Goal: Task Accomplishment & Management: Use online tool/utility

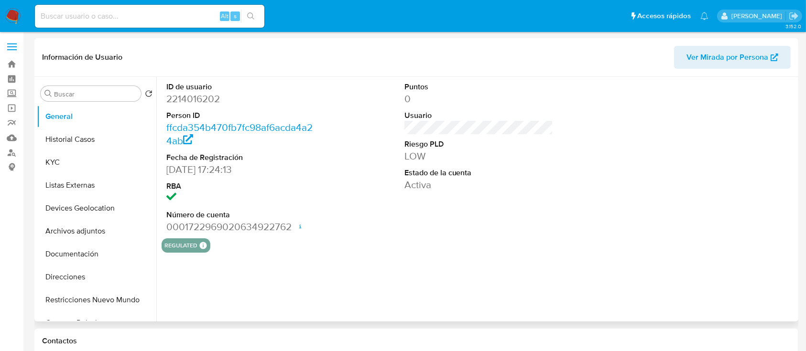
select select "10"
click at [15, 14] on img at bounding box center [13, 16] width 16 height 16
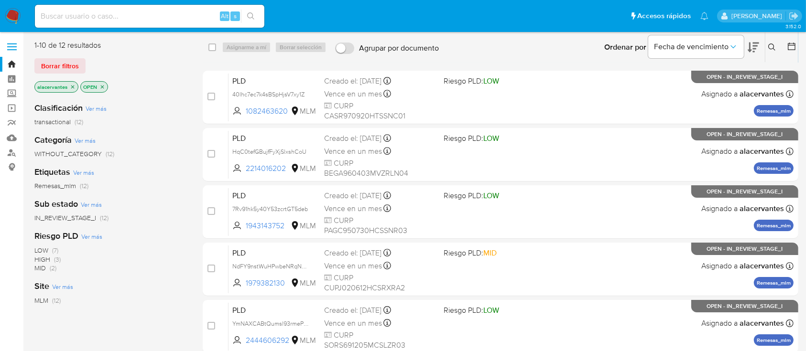
click at [775, 44] on icon at bounding box center [772, 48] width 8 height 8
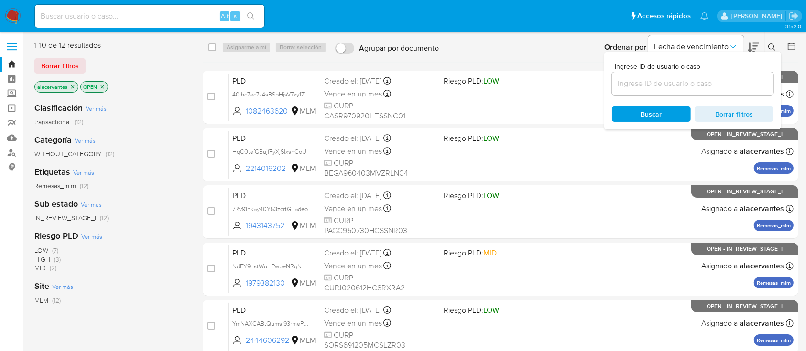
click at [687, 86] on input at bounding box center [693, 83] width 162 height 12
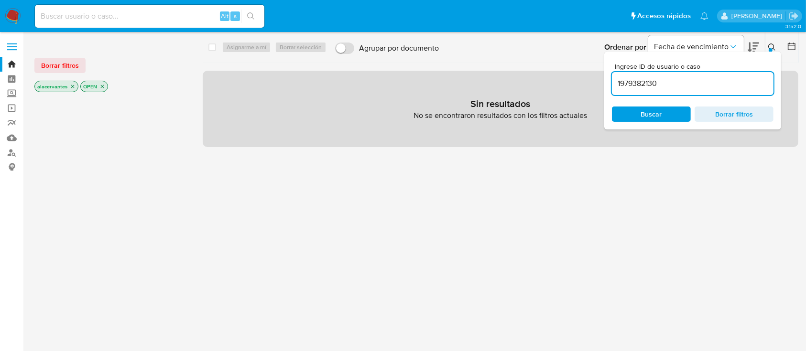
click at [667, 86] on input "1979382130" at bounding box center [693, 83] width 162 height 12
type input "1979382130"
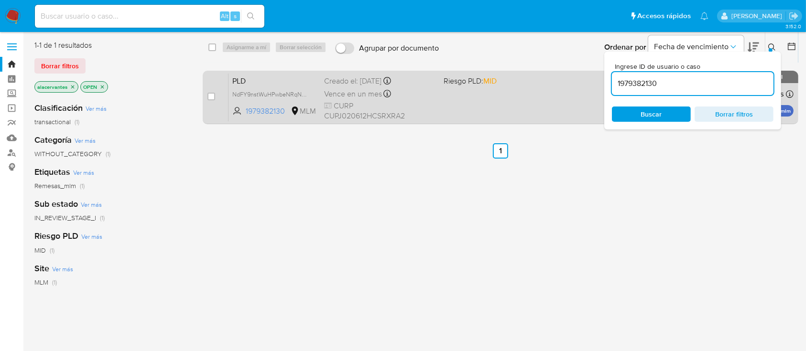
click at [531, 94] on div "PLD NdFY9nstWuHPwbeNRqNWhOpC 1979382130 MLM Riesgo PLD: MID Creado el: 12/07/20…" at bounding box center [511, 97] width 565 height 48
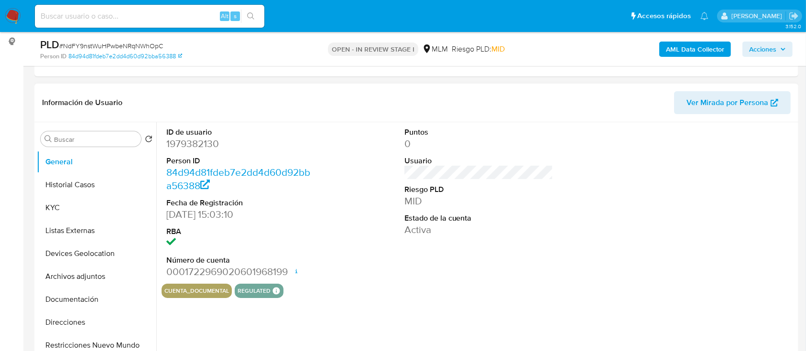
scroll to position [127, 0]
select select "10"
click at [36, 205] on div "Buscar Volver al orden por defecto General Historial Casos KYC Listas Externas …" at bounding box center [416, 243] width 764 height 245
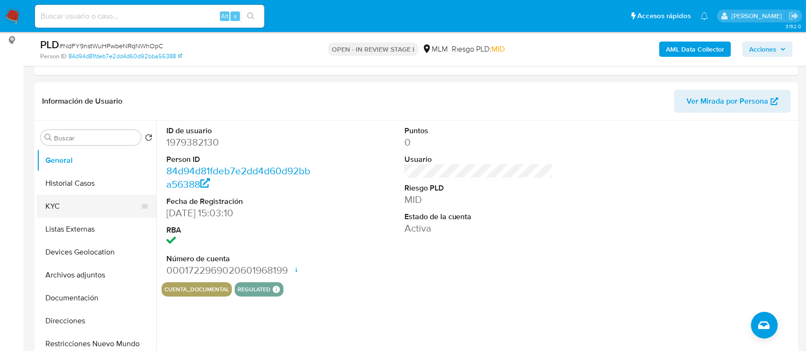
click at [54, 206] on button "KYC" at bounding box center [93, 206] width 112 height 23
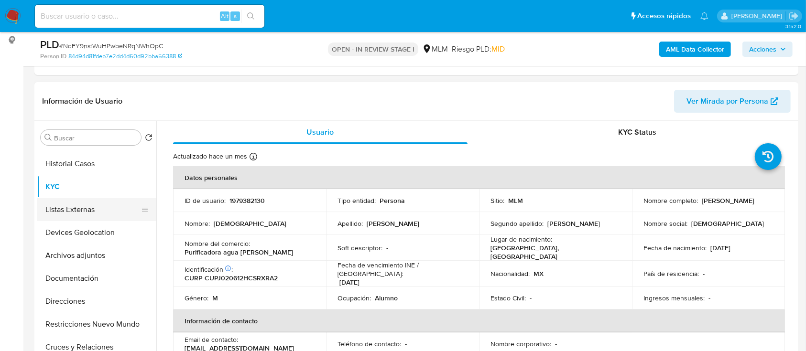
scroll to position [0, 0]
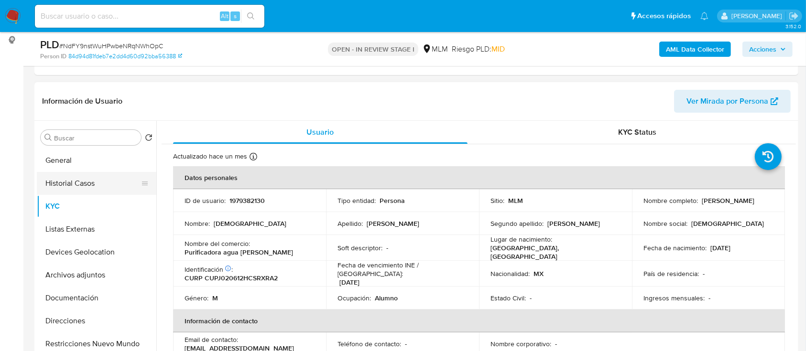
click at [73, 185] on button "Historial Casos" at bounding box center [93, 183] width 112 height 23
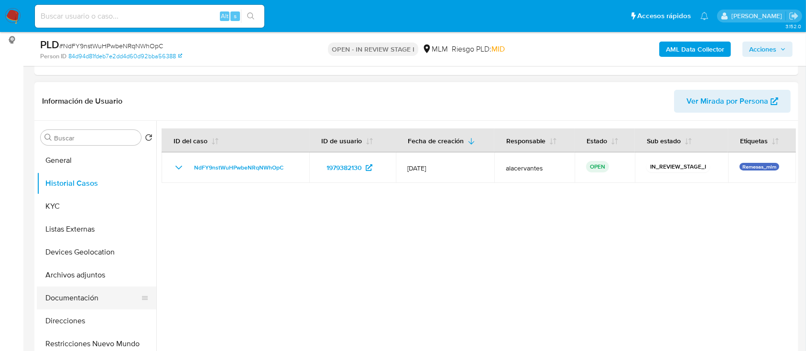
click at [82, 300] on button "Documentación" at bounding box center [93, 298] width 112 height 23
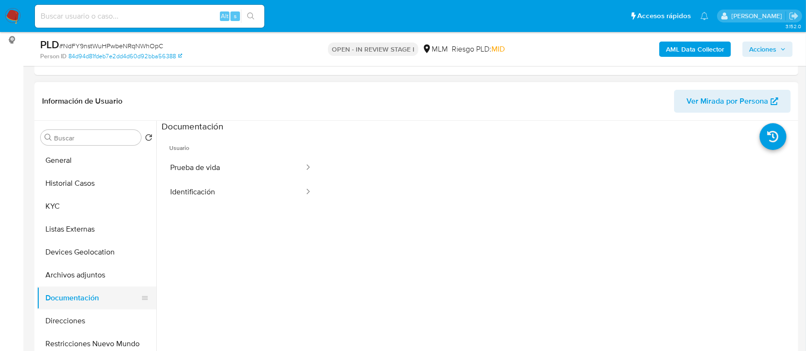
click at [81, 288] on button "Documentación" at bounding box center [93, 298] width 112 height 23
click at [80, 275] on button "Archivos adjuntos" at bounding box center [93, 275] width 112 height 23
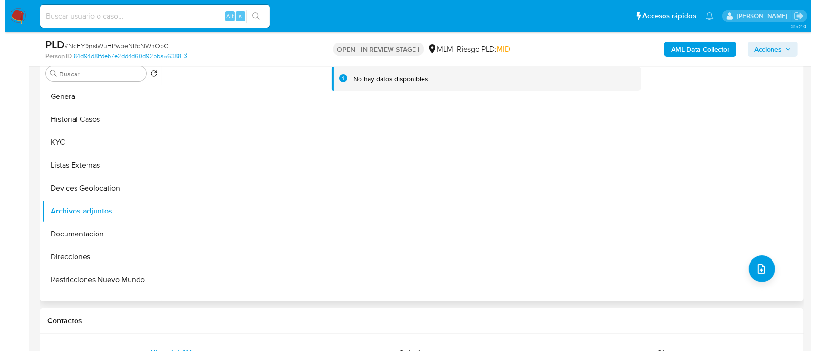
scroll to position [127, 0]
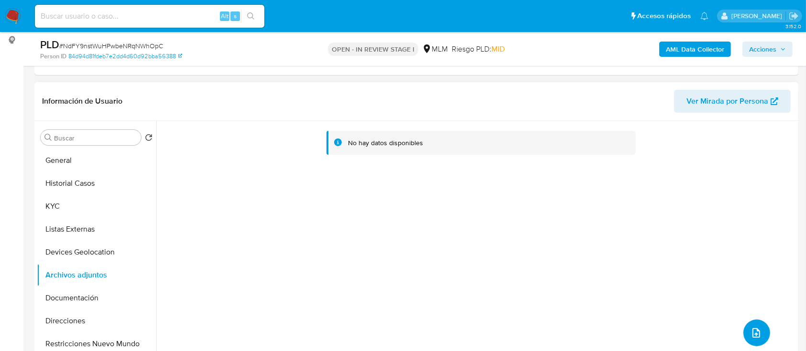
click at [751, 333] on icon "upload-file" at bounding box center [756, 332] width 11 height 11
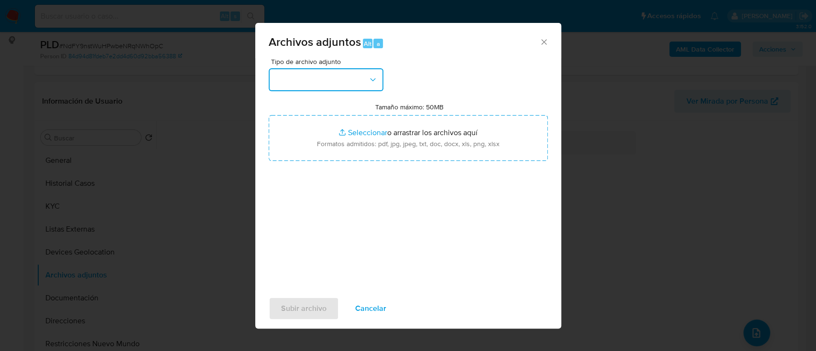
click at [365, 77] on button "button" at bounding box center [326, 79] width 115 height 23
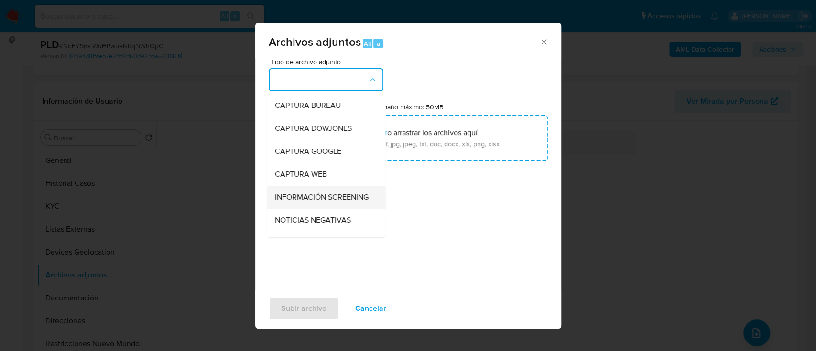
scroll to position [64, 0]
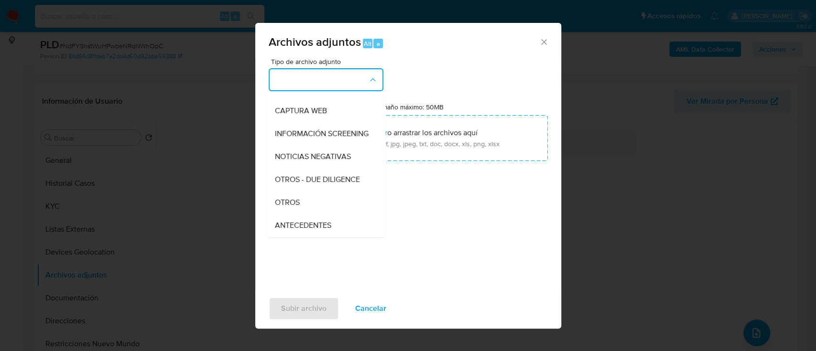
click at [307, 212] on div "OTROS" at bounding box center [323, 202] width 98 height 23
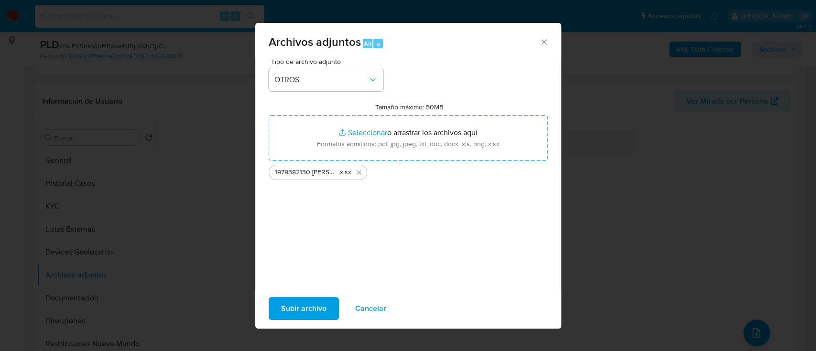
click at [314, 308] on span "Subir archivo" at bounding box center [303, 308] width 45 height 21
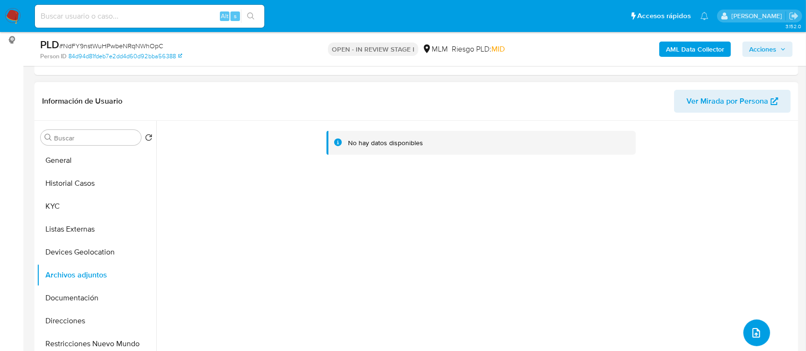
click at [755, 333] on icon "upload-file" at bounding box center [756, 332] width 11 height 11
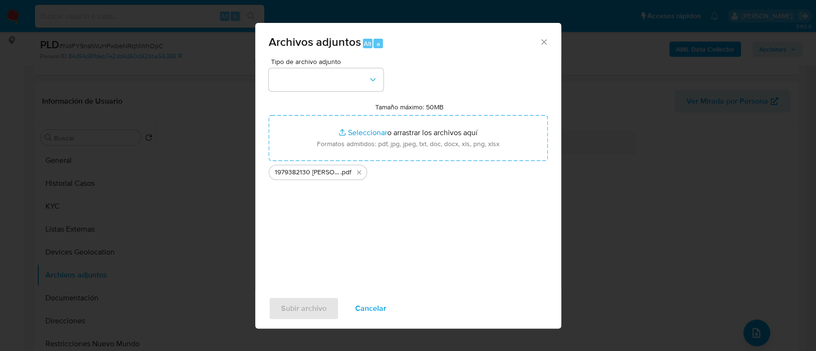
click at [384, 83] on div "Tipo de archivo adjunto Tamaño máximo: 50MB Seleccionar archivos Seleccionar o …" at bounding box center [408, 171] width 279 height 226
click at [375, 84] on icon "button" at bounding box center [373, 80] width 10 height 10
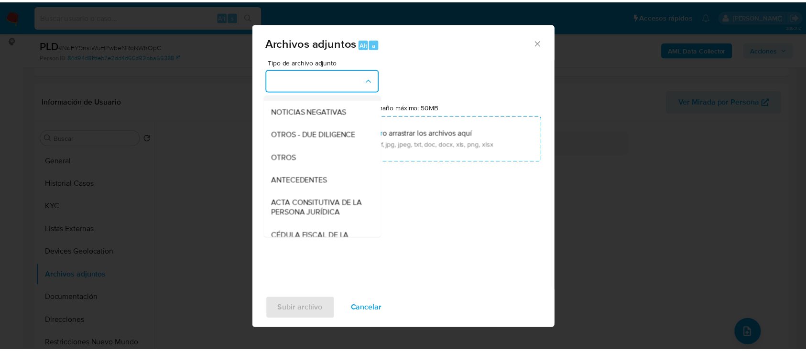
scroll to position [127, 0]
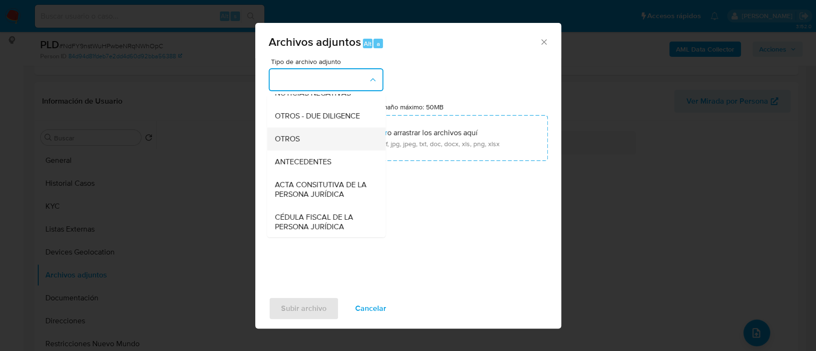
click at [315, 151] on div "OTROS" at bounding box center [323, 139] width 98 height 23
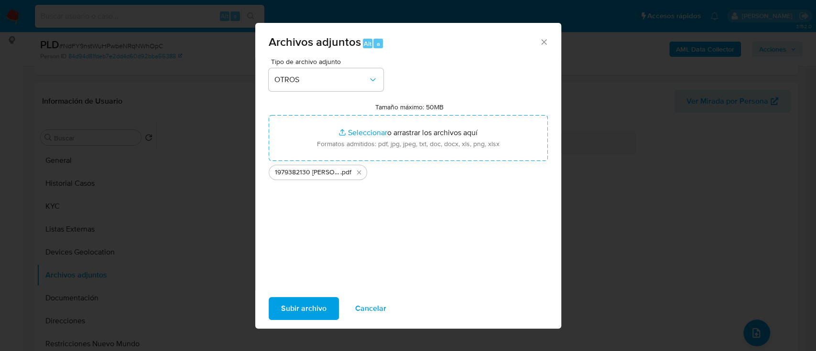
click at [311, 305] on span "Subir archivo" at bounding box center [303, 308] width 45 height 21
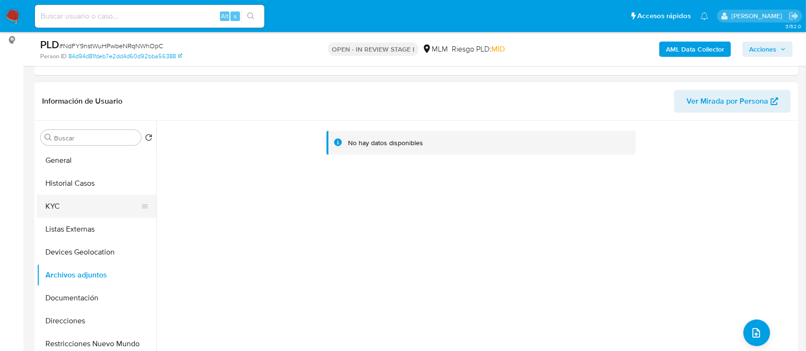
click at [88, 211] on button "KYC" at bounding box center [93, 206] width 112 height 23
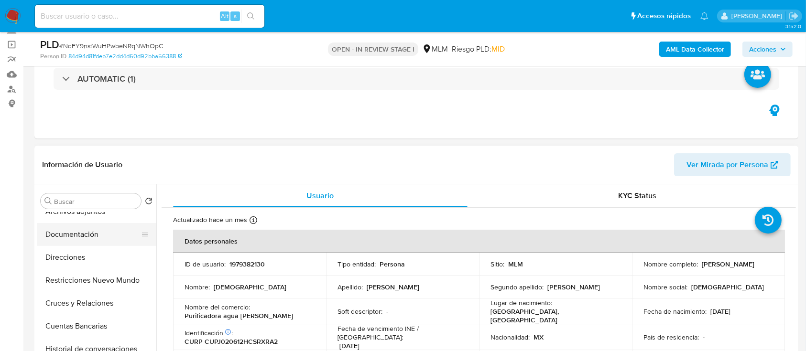
scroll to position [64, 0]
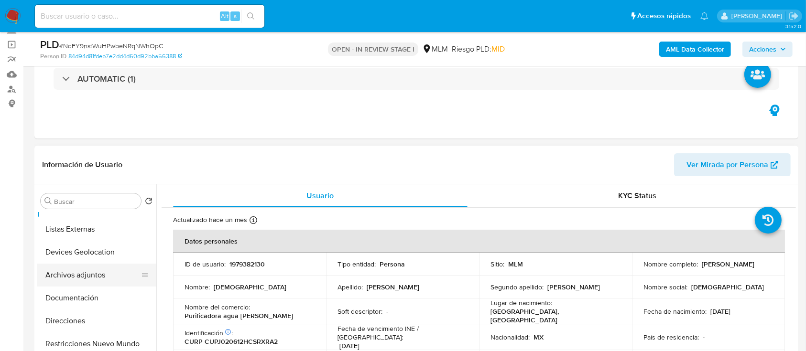
click at [81, 278] on button "Archivos adjuntos" at bounding box center [93, 275] width 112 height 23
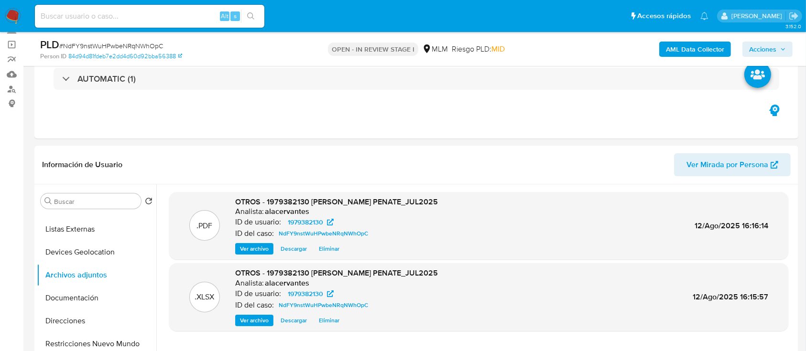
click at [754, 51] on span "Acciones" at bounding box center [762, 49] width 27 height 15
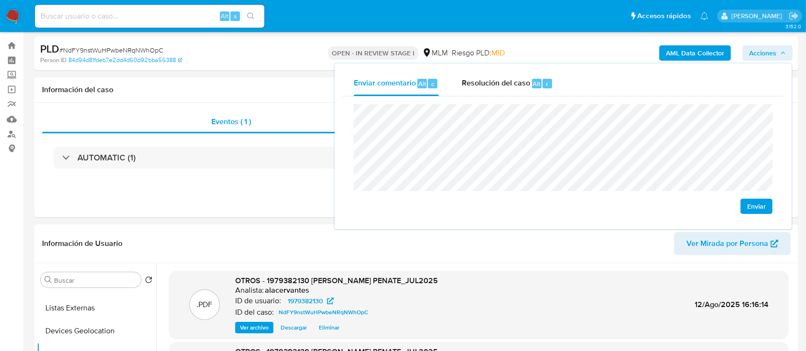
scroll to position [0, 0]
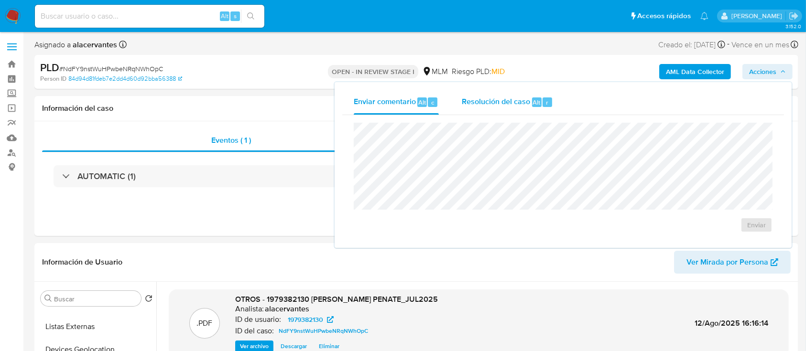
click at [537, 106] on span "Alt" at bounding box center [537, 102] width 8 height 9
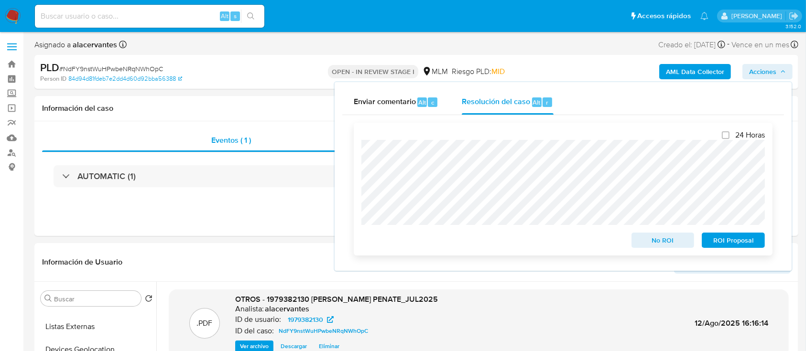
click at [658, 246] on span "No ROI" at bounding box center [663, 240] width 50 height 13
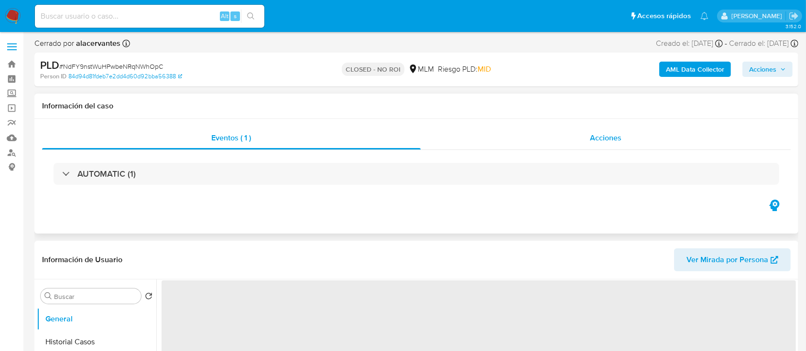
click at [611, 135] on span "Acciones" at bounding box center [606, 137] width 32 height 11
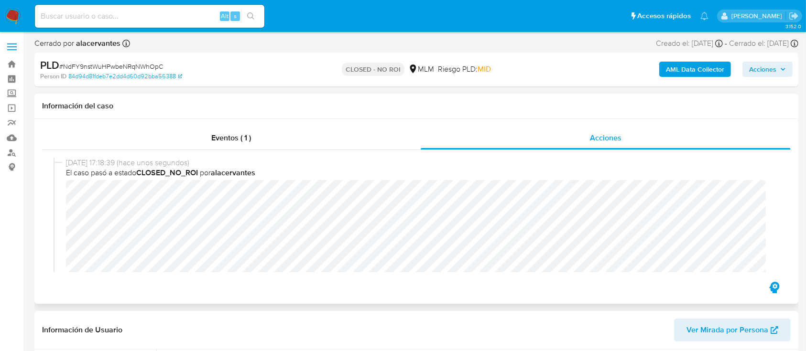
select select "10"
click at [20, 11] on img at bounding box center [13, 16] width 16 height 16
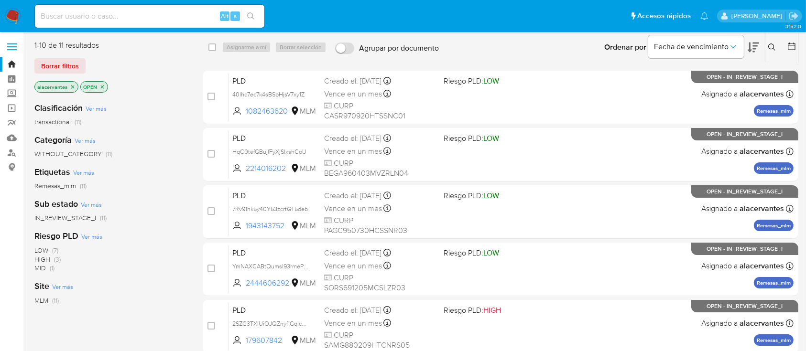
click at [153, 296] on div "MLM (11)" at bounding box center [110, 300] width 153 height 9
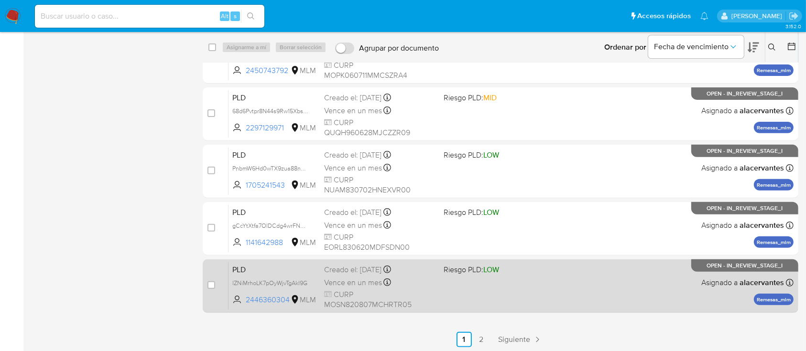
scroll to position [329, 0]
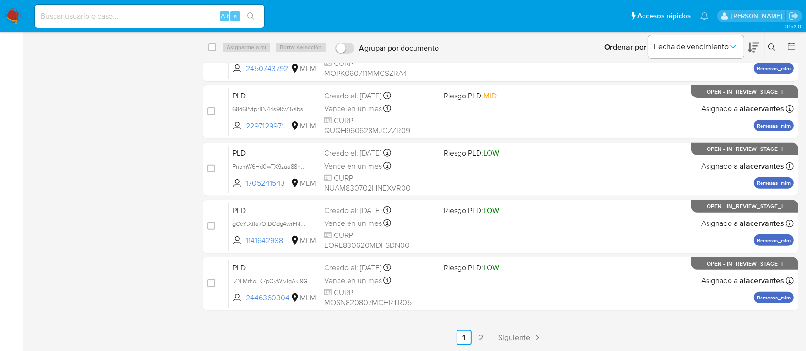
click at [527, 334] on span "Siguiente" at bounding box center [515, 338] width 32 height 8
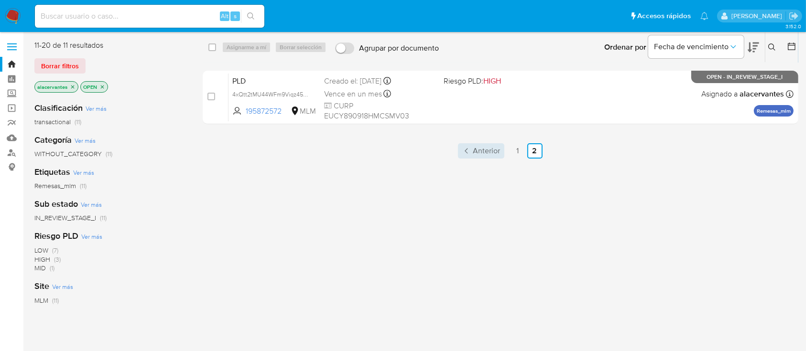
click at [480, 152] on span "Anterior" at bounding box center [486, 151] width 27 height 8
